Goal: Transaction & Acquisition: Purchase product/service

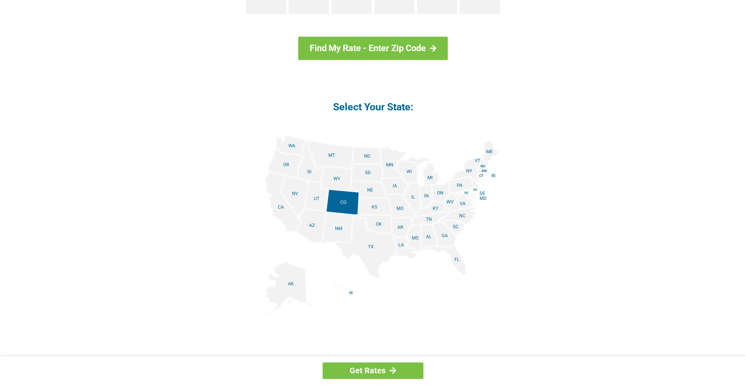
scroll to position [887, 0]
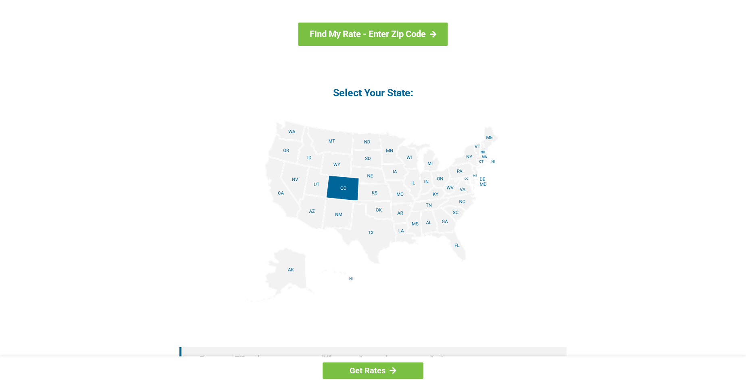
click at [414, 224] on img at bounding box center [372, 212] width 251 height 182
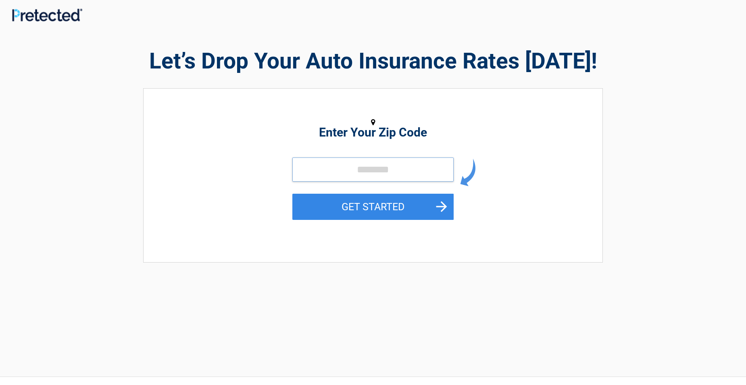
click at [354, 175] on input "tel" at bounding box center [372, 170] width 161 height 24
type input "*****"
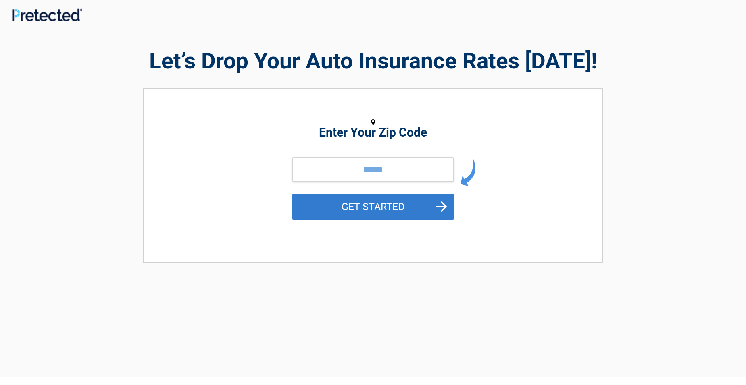
click at [375, 203] on button "GET STARTED" at bounding box center [372, 207] width 161 height 26
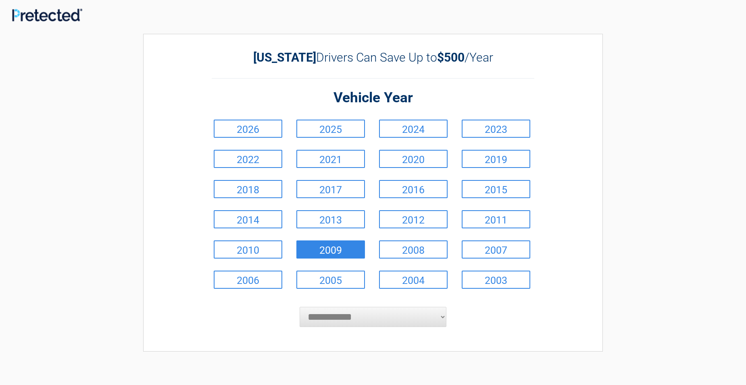
click at [341, 254] on link "2009" at bounding box center [330, 250] width 69 height 18
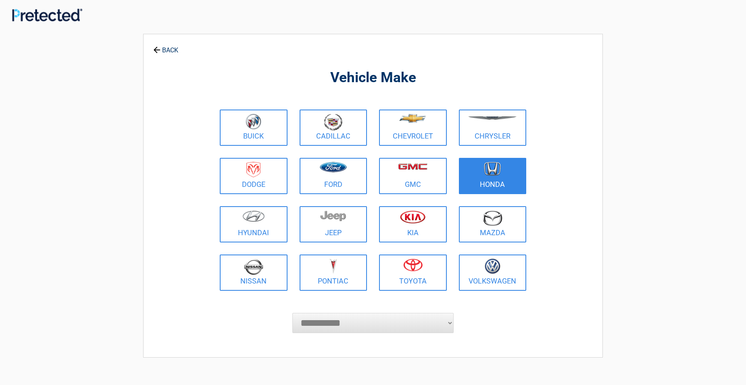
click at [485, 185] on link "Honda" at bounding box center [493, 176] width 68 height 36
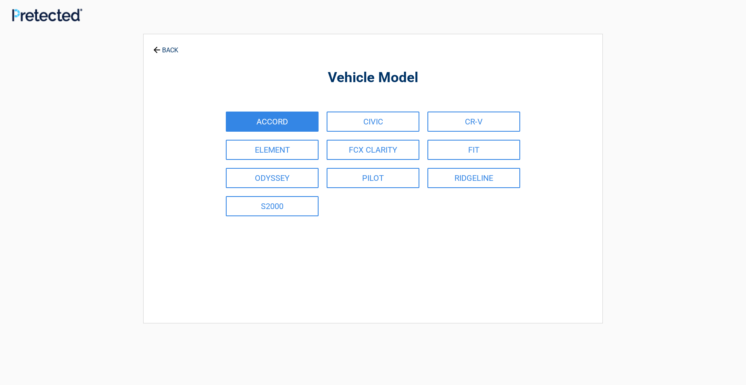
click at [297, 123] on link "ACCORD" at bounding box center [272, 122] width 93 height 20
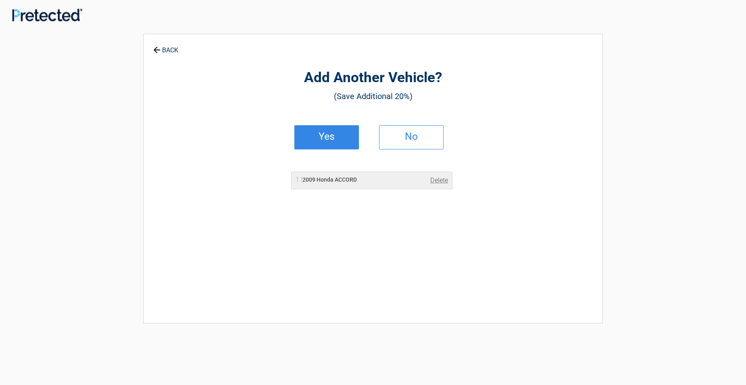
click at [340, 135] on h2 "Yes" at bounding box center [327, 137] width 48 height 6
